Goal: Information Seeking & Learning: Learn about a topic

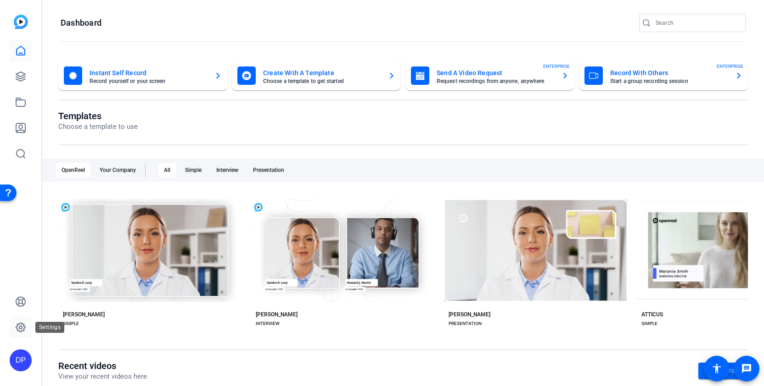
click at [21, 327] on icon at bounding box center [20, 327] width 11 height 11
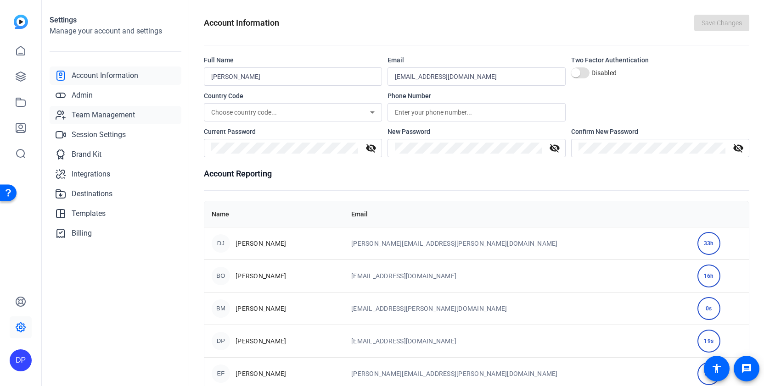
click at [99, 114] on span "Team Management" at bounding box center [103, 115] width 63 height 11
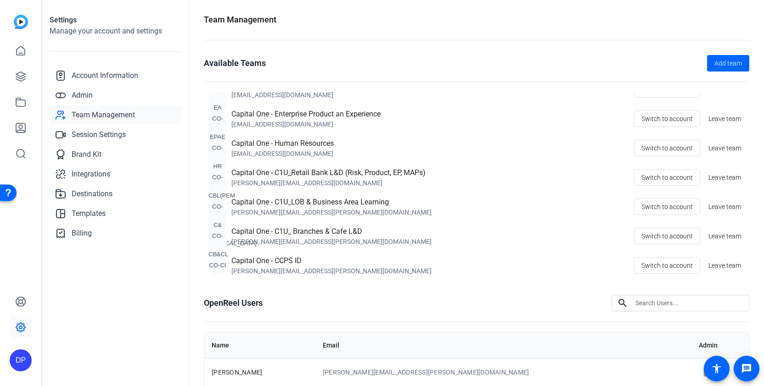
scroll to position [151, 0]
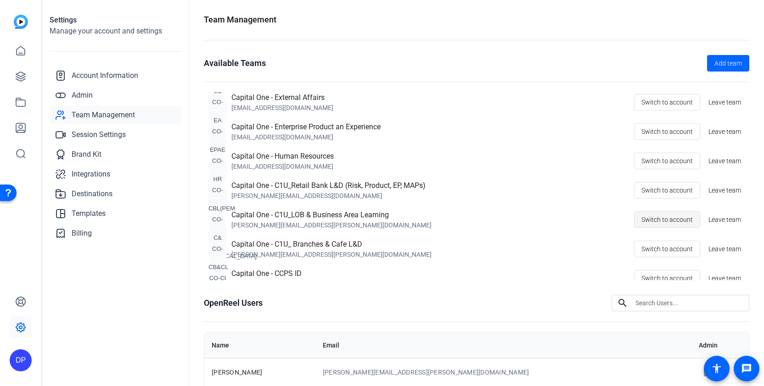
click at [641, 218] on span at bounding box center [666, 220] width 65 height 22
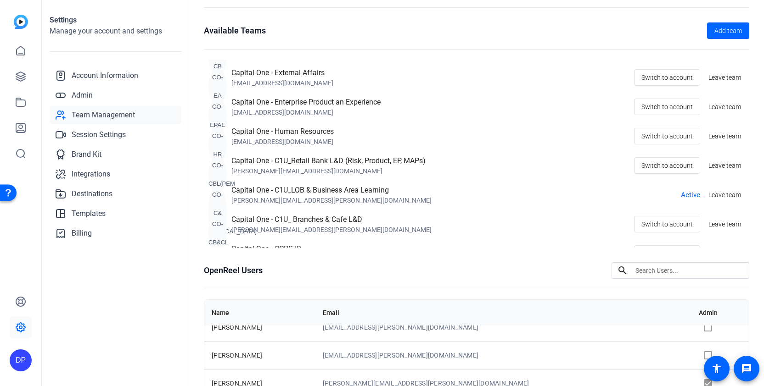
scroll to position [78, 0]
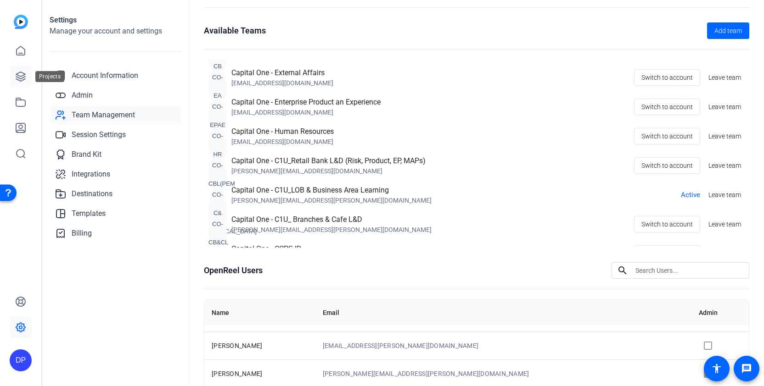
click at [19, 79] on icon at bounding box center [20, 76] width 11 height 11
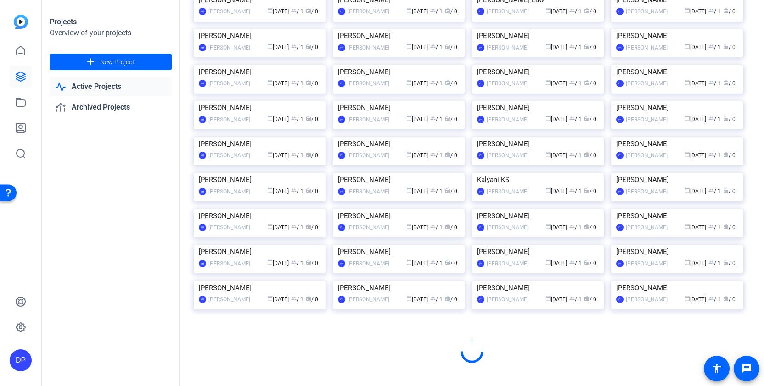
scroll to position [1063, 0]
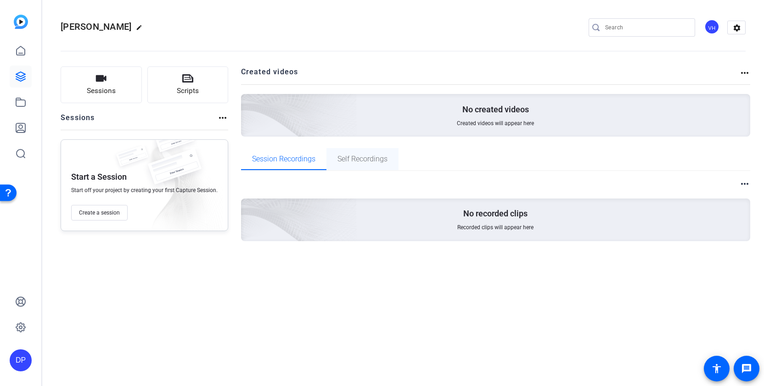
click at [369, 166] on span "Self Recordings" at bounding box center [362, 159] width 50 height 22
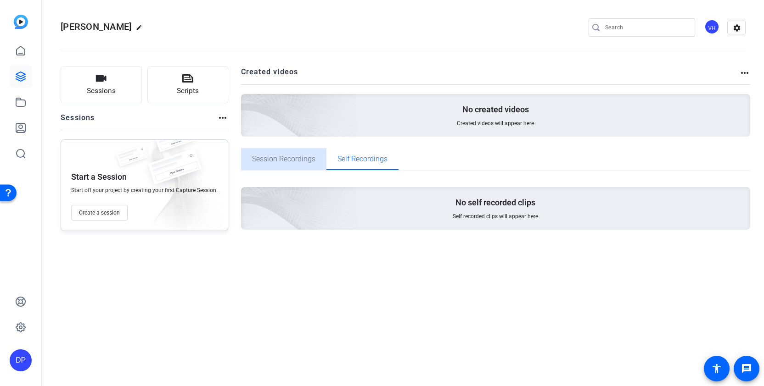
click at [268, 168] on span "Session Recordings" at bounding box center [283, 159] width 63 height 22
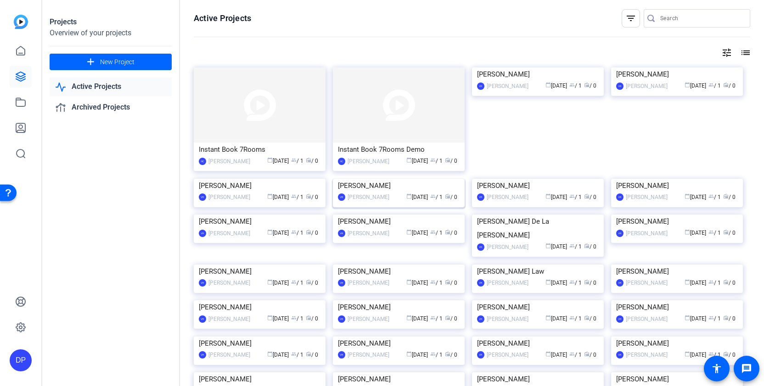
click at [404, 179] on img at bounding box center [399, 179] width 132 height 0
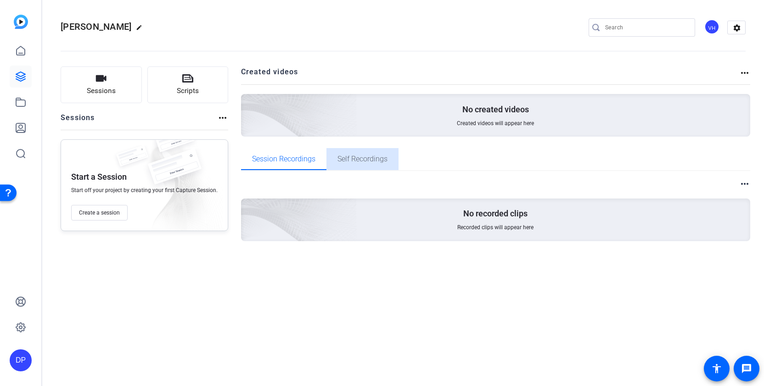
click at [339, 159] on span "Self Recordings" at bounding box center [362, 159] width 50 height 7
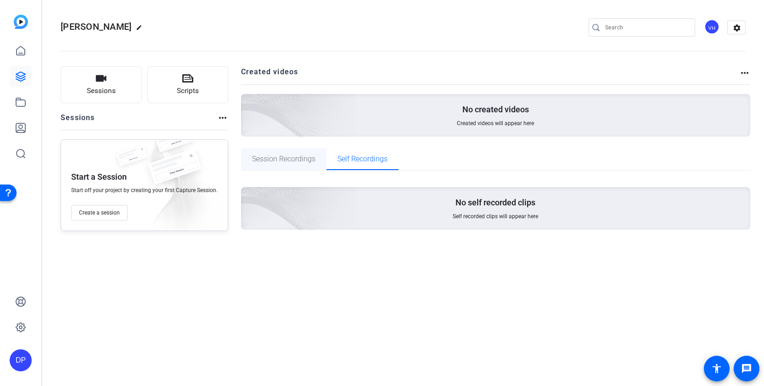
click at [286, 159] on span "Session Recordings" at bounding box center [283, 159] width 63 height 7
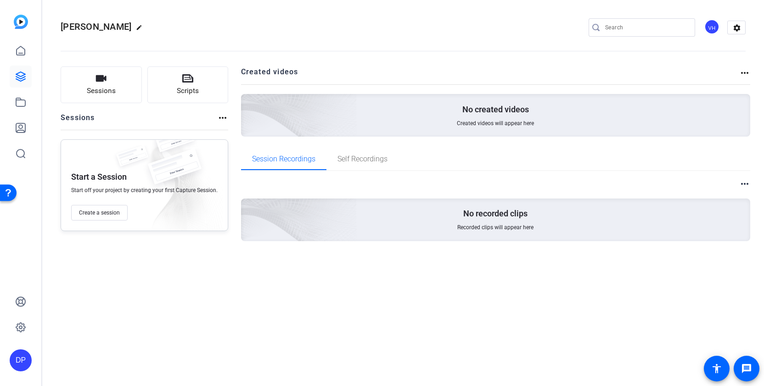
click at [469, 107] on p "No created videos" at bounding box center [495, 109] width 67 height 11
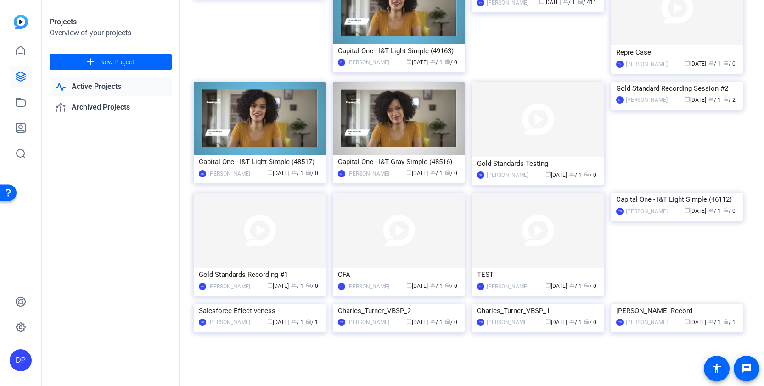
scroll to position [1222, 0]
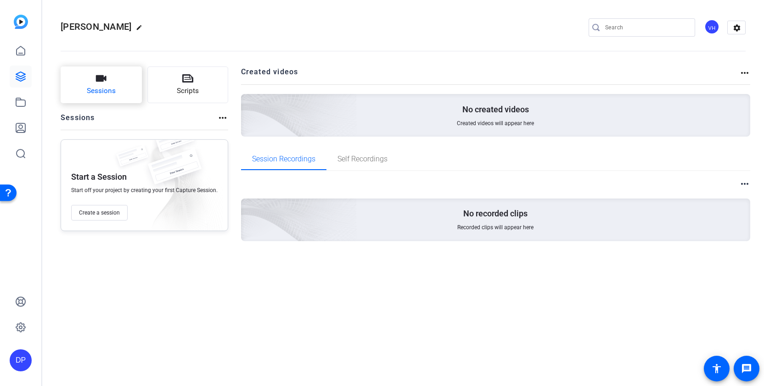
click at [97, 94] on span "Sessions" at bounding box center [101, 91] width 29 height 11
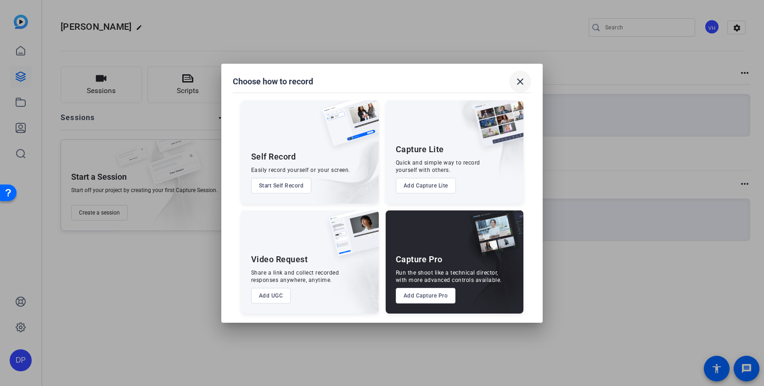
click at [522, 86] on mat-icon "close" at bounding box center [520, 81] width 11 height 11
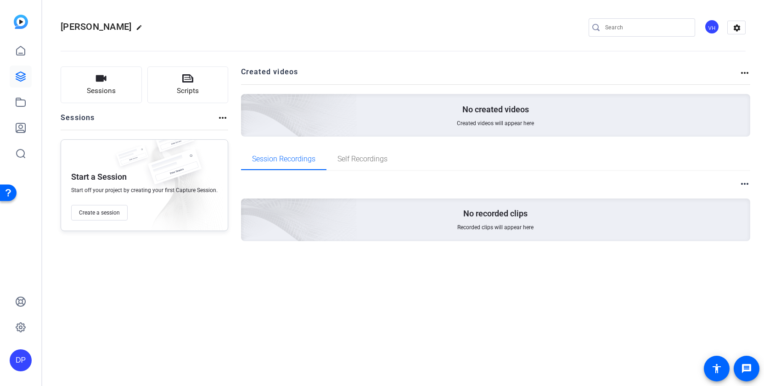
click at [217, 123] on mat-icon "more_horiz" at bounding box center [222, 117] width 11 height 11
click at [224, 129] on span "View Archived Sessions" at bounding box center [254, 131] width 62 height 11
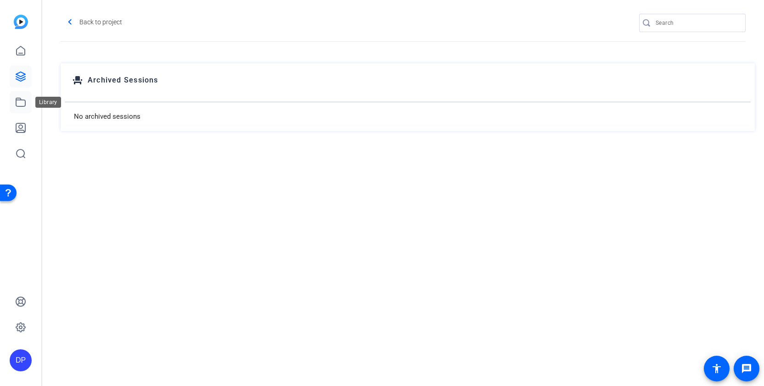
click at [21, 103] on icon at bounding box center [20, 102] width 11 height 11
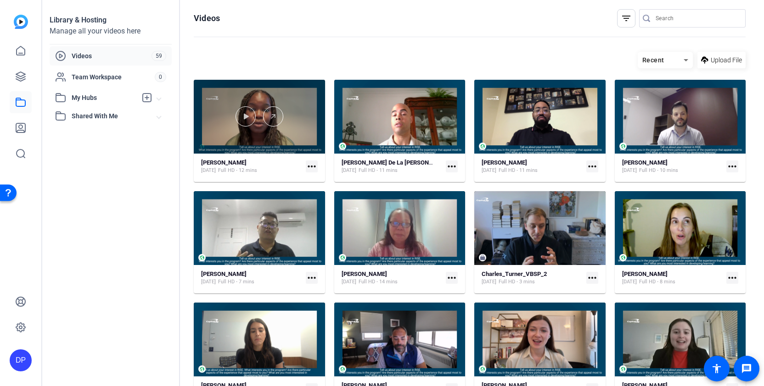
click at [292, 123] on div at bounding box center [259, 116] width 131 height 20
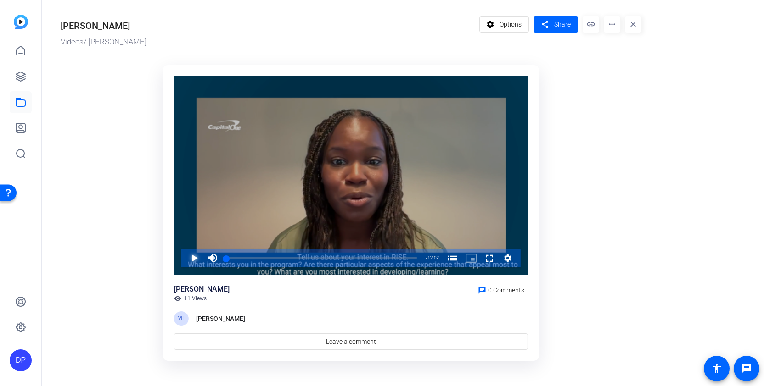
click at [185, 256] on span "Video Player" at bounding box center [185, 258] width 0 height 18
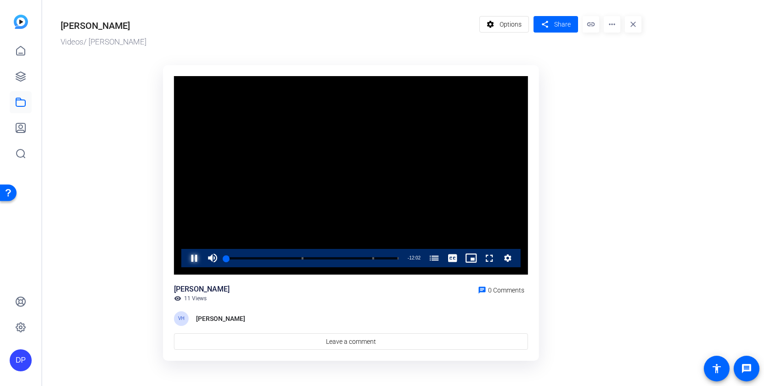
scroll to position [3, 0]
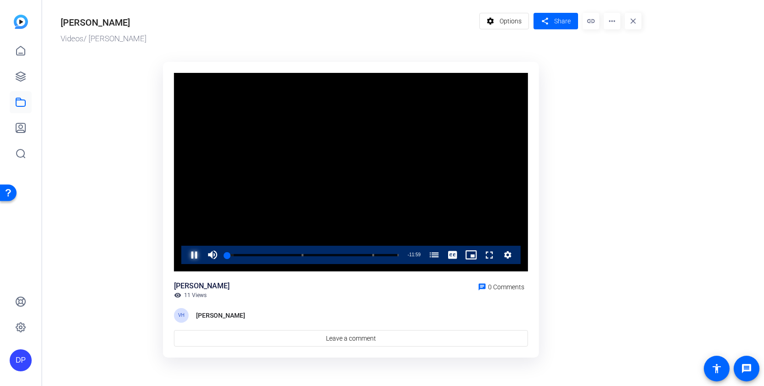
click at [185, 258] on span "Video Player" at bounding box center [185, 255] width 0 height 18
click at [185, 256] on span "Video Player" at bounding box center [185, 255] width 0 height 18
click at [414, 300] on div "Lauren Viohl visibility 11 Views chat 0 Comments VH Victoria Hines Leave a comm…" at bounding box center [351, 314] width 354 height 66
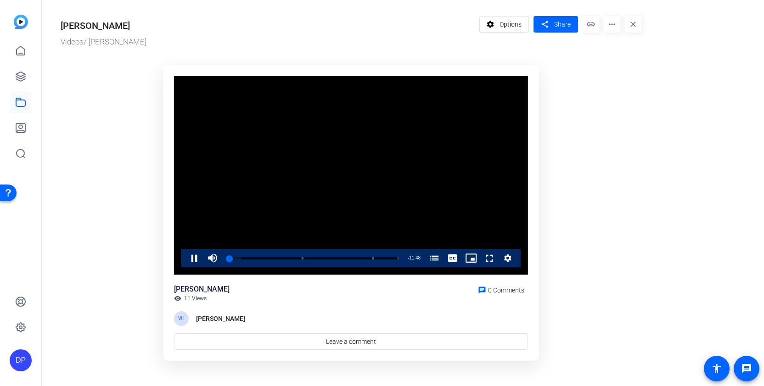
scroll to position [0, 0]
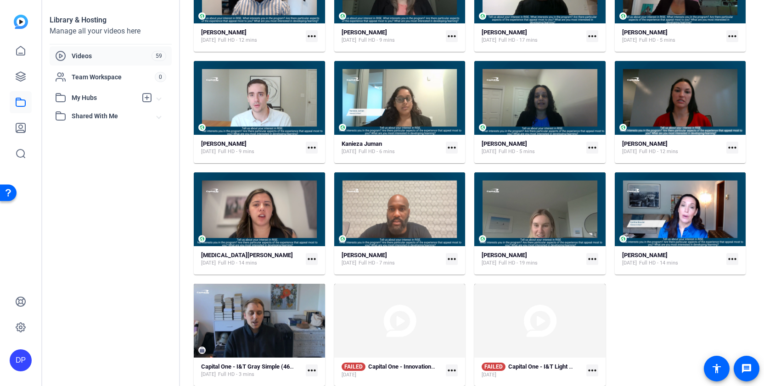
scroll to position [1359, 0]
